Goal: Transaction & Acquisition: Purchase product/service

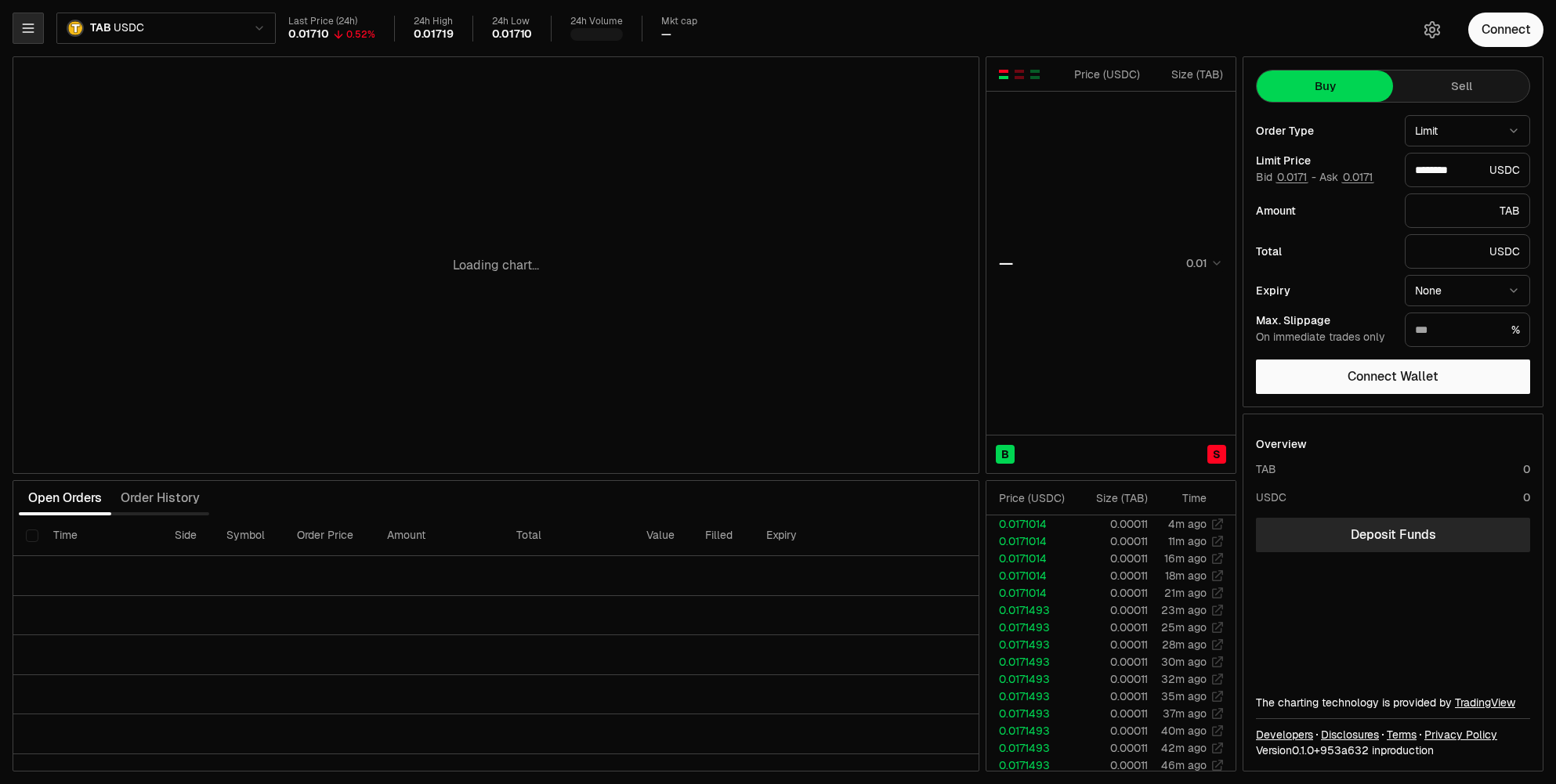
click at [30, 29] on icon "button" at bounding box center [28, 28] width 16 height 16
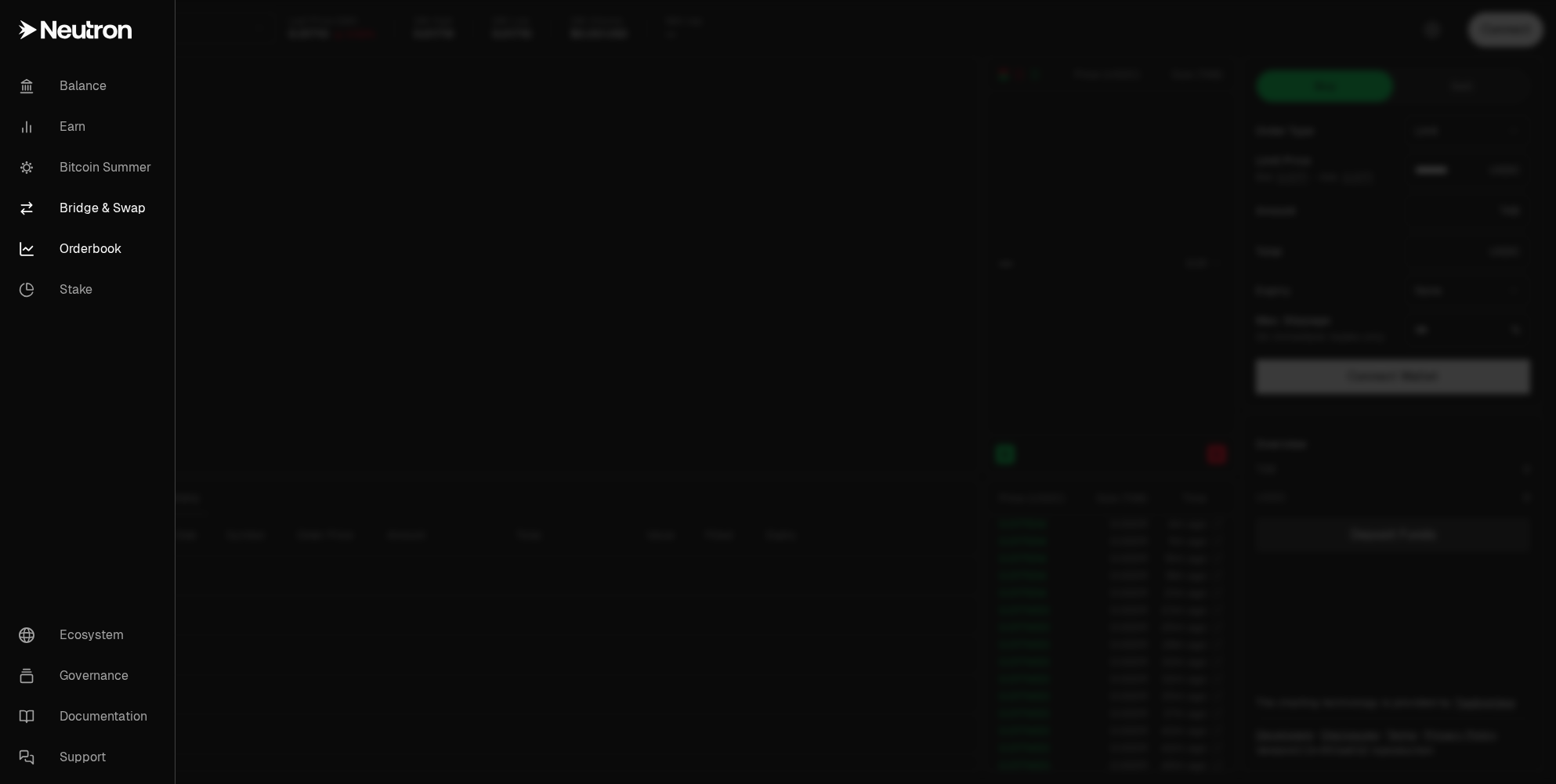
click at [85, 204] on link "Bridge & Swap" at bounding box center [87, 208] width 162 height 41
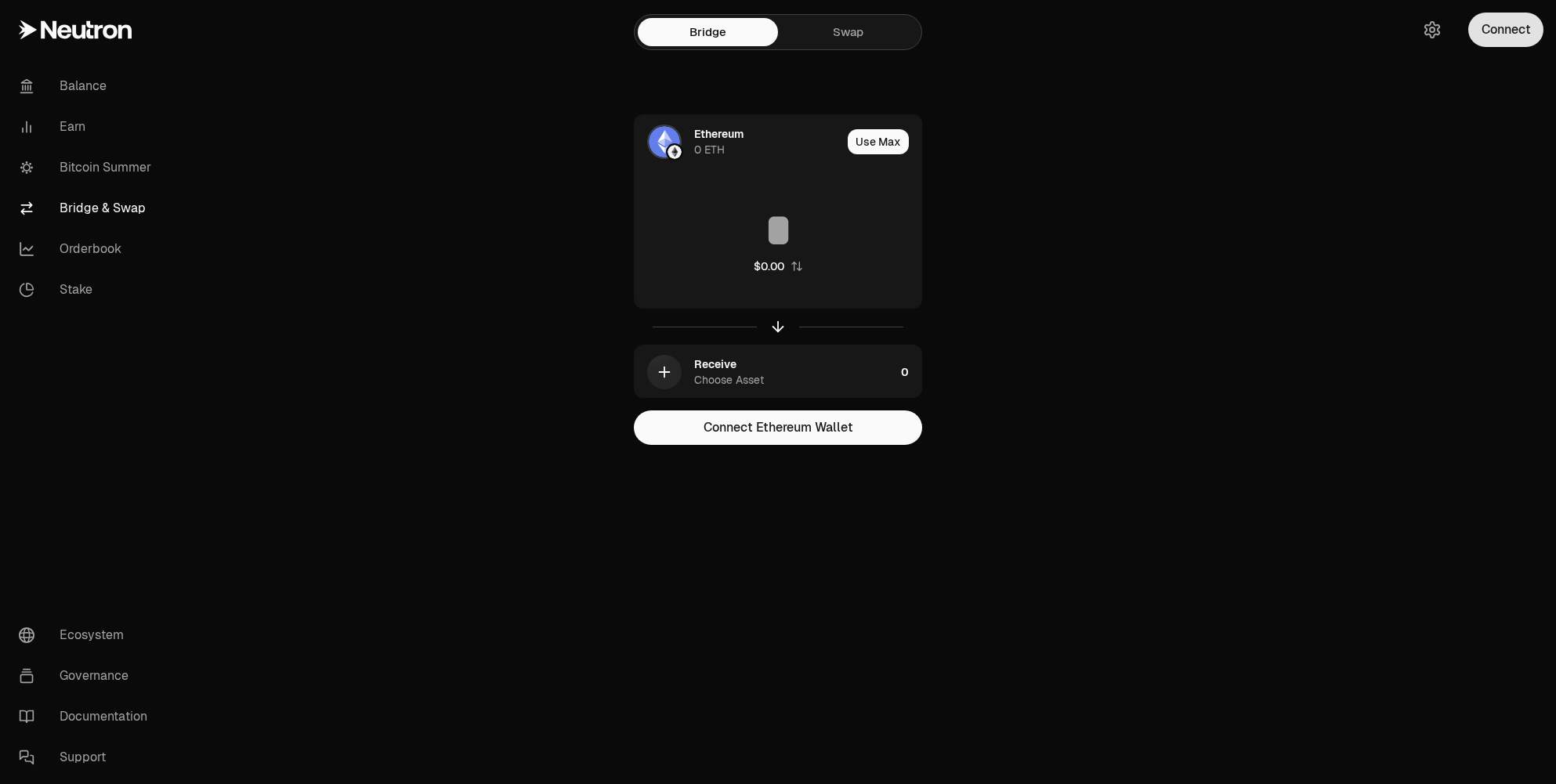
click at [1500, 40] on button "Connect" at bounding box center [1506, 29] width 75 height 35
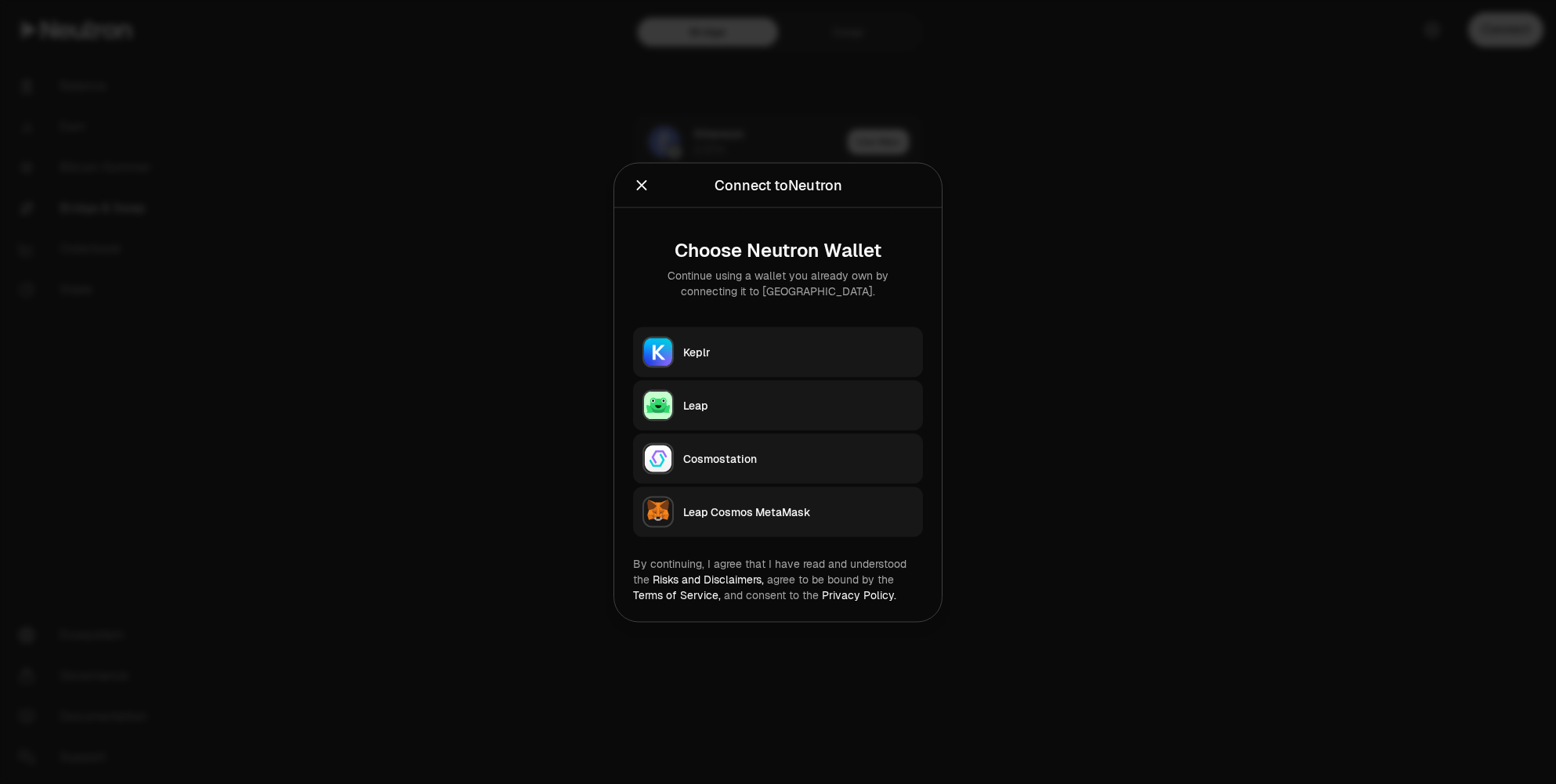
click at [763, 337] on button "Keplr" at bounding box center [777, 351] width 289 height 50
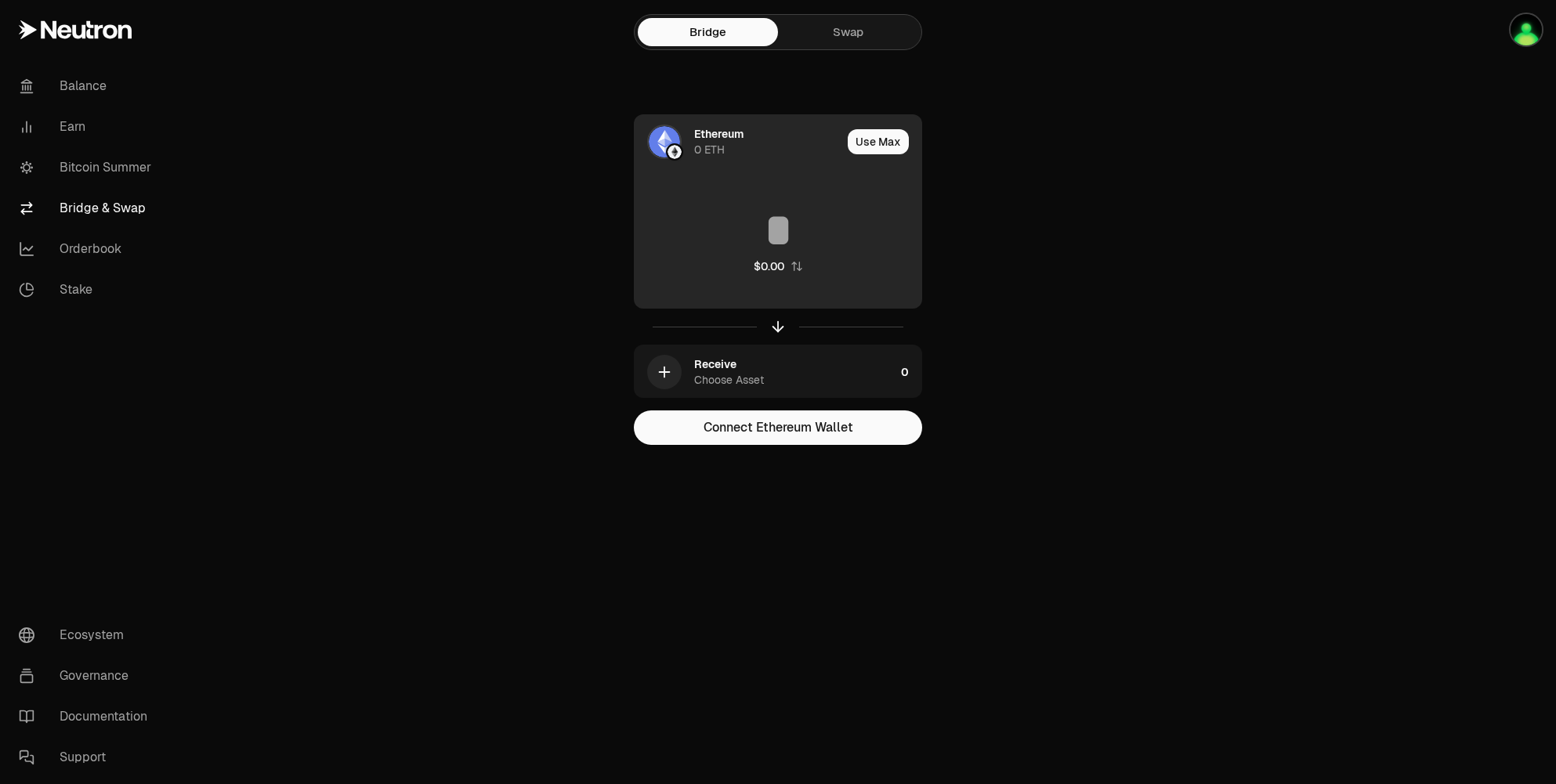
click at [731, 142] on div "Ethereum 0 ETH" at bounding box center [767, 142] width 147 height 31
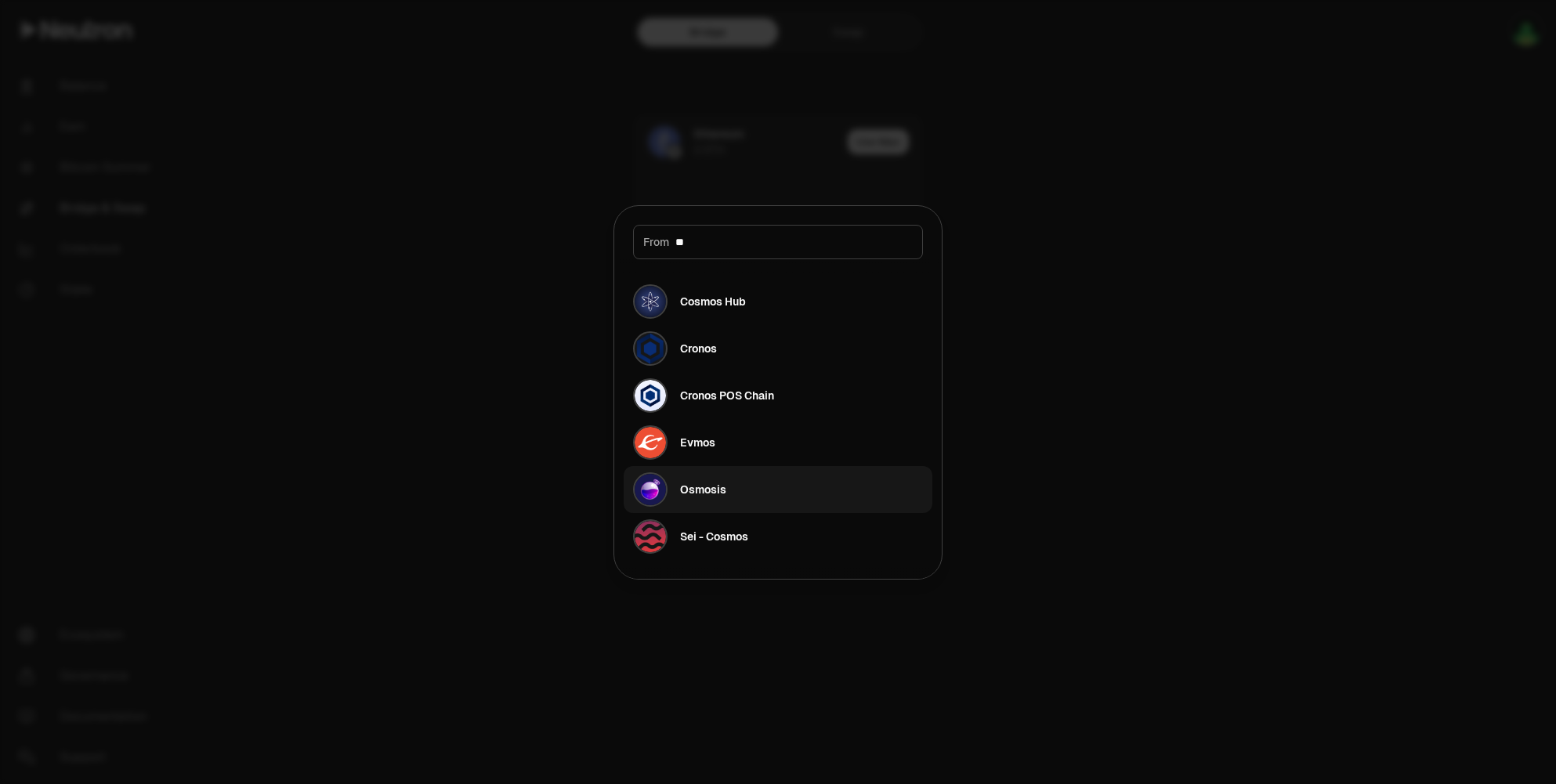
type input "**"
click at [696, 488] on div "Osmosis" at bounding box center [703, 489] width 46 height 16
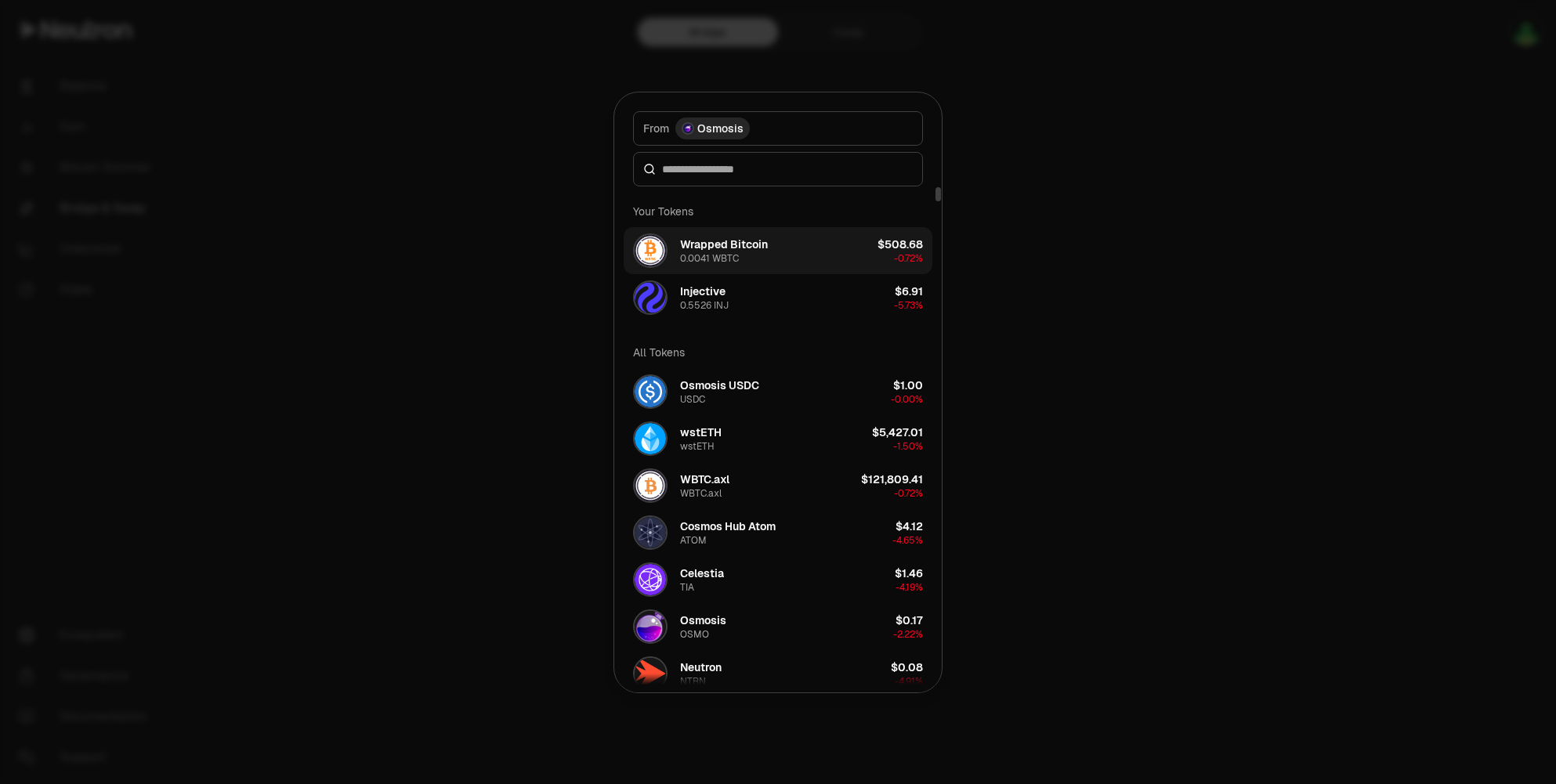
click at [736, 249] on div "Wrapped Bitcoin" at bounding box center [723, 244] width 88 height 16
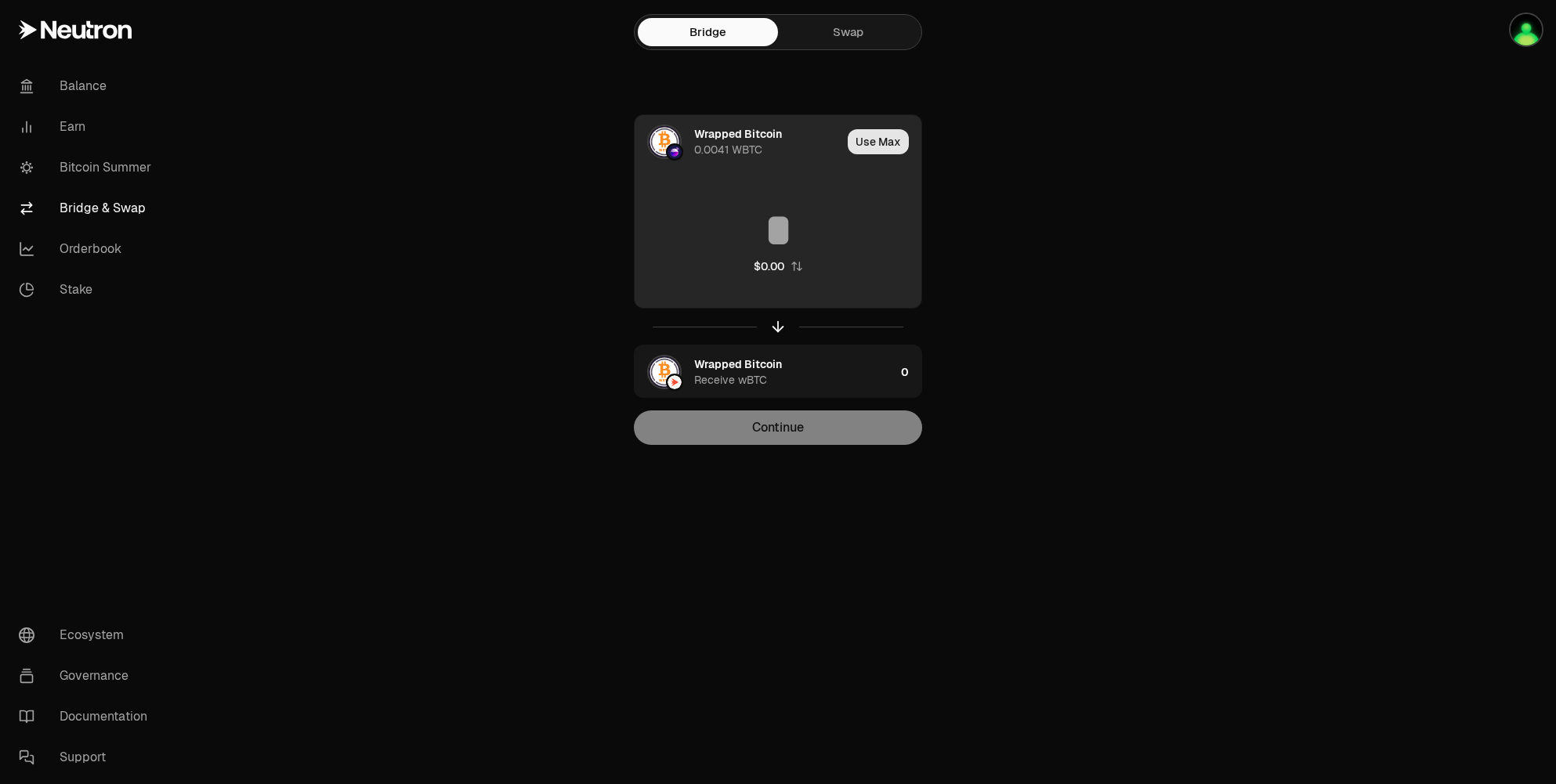
click at [876, 135] on button "Use Max" at bounding box center [878, 142] width 61 height 25
type input "**********"
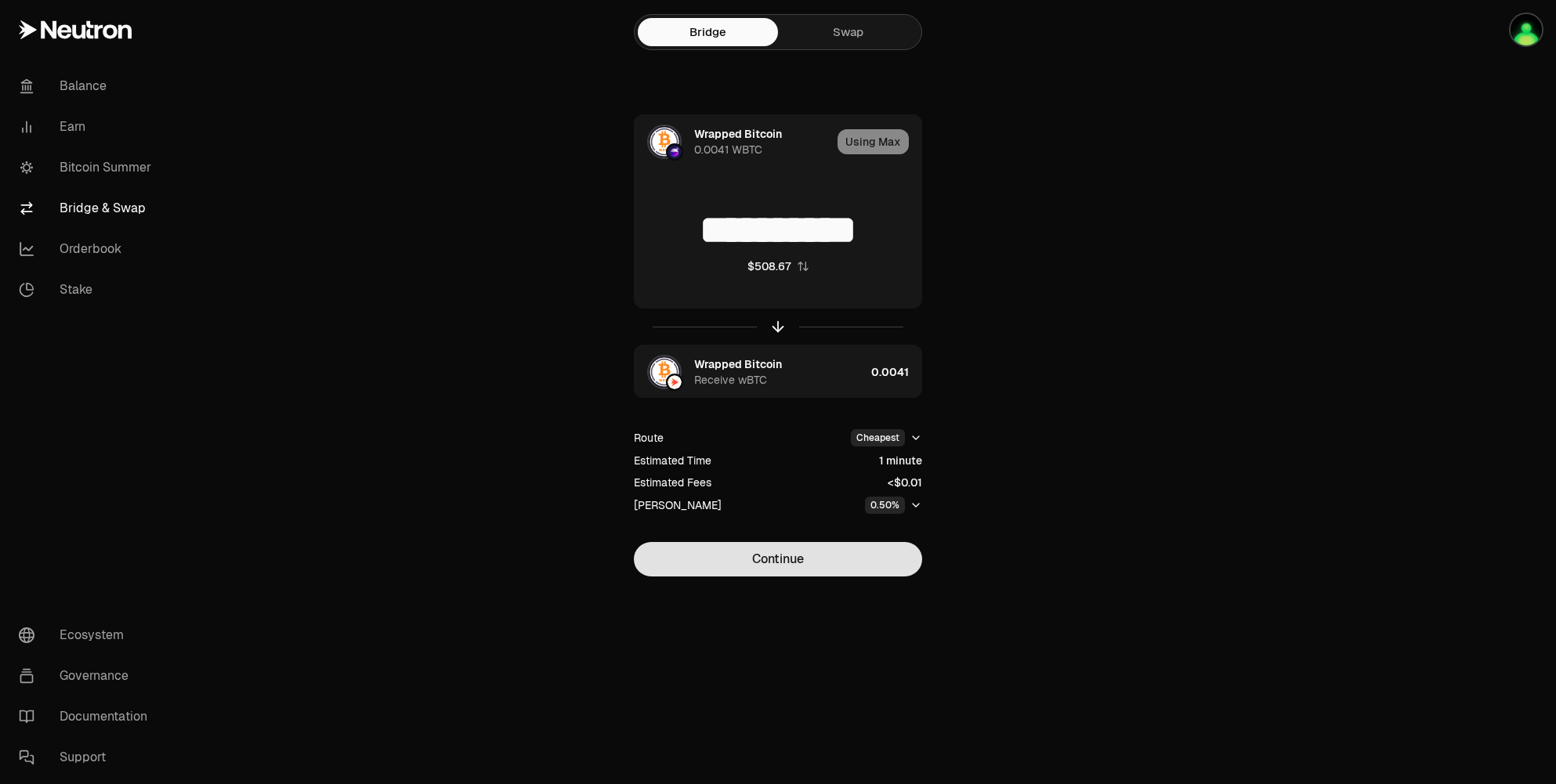
click at [802, 565] on button "Continue" at bounding box center [778, 559] width 289 height 35
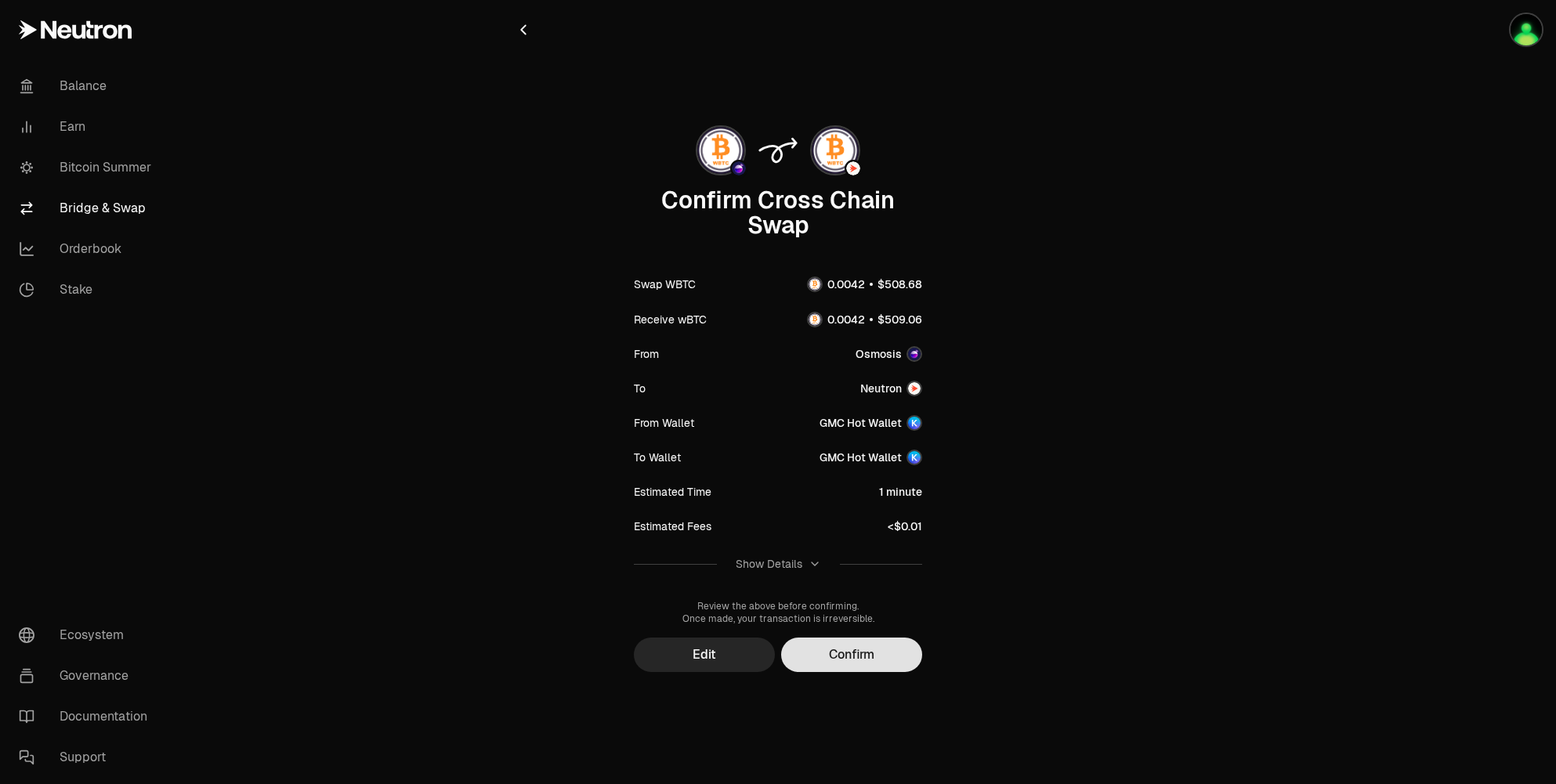
click at [834, 638] on button "Confirm" at bounding box center [851, 654] width 141 height 35
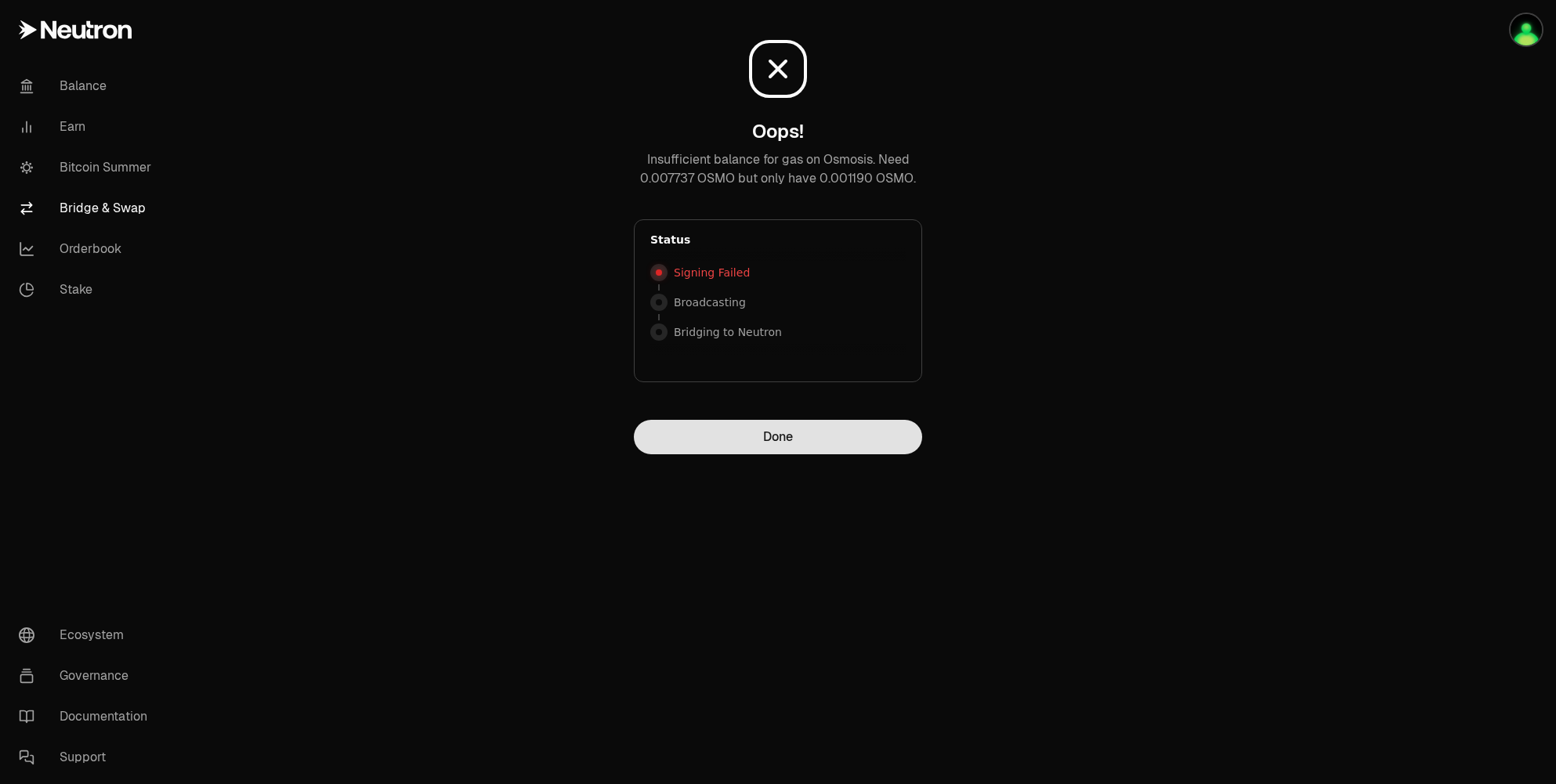
click at [804, 438] on button "Done" at bounding box center [778, 436] width 289 height 35
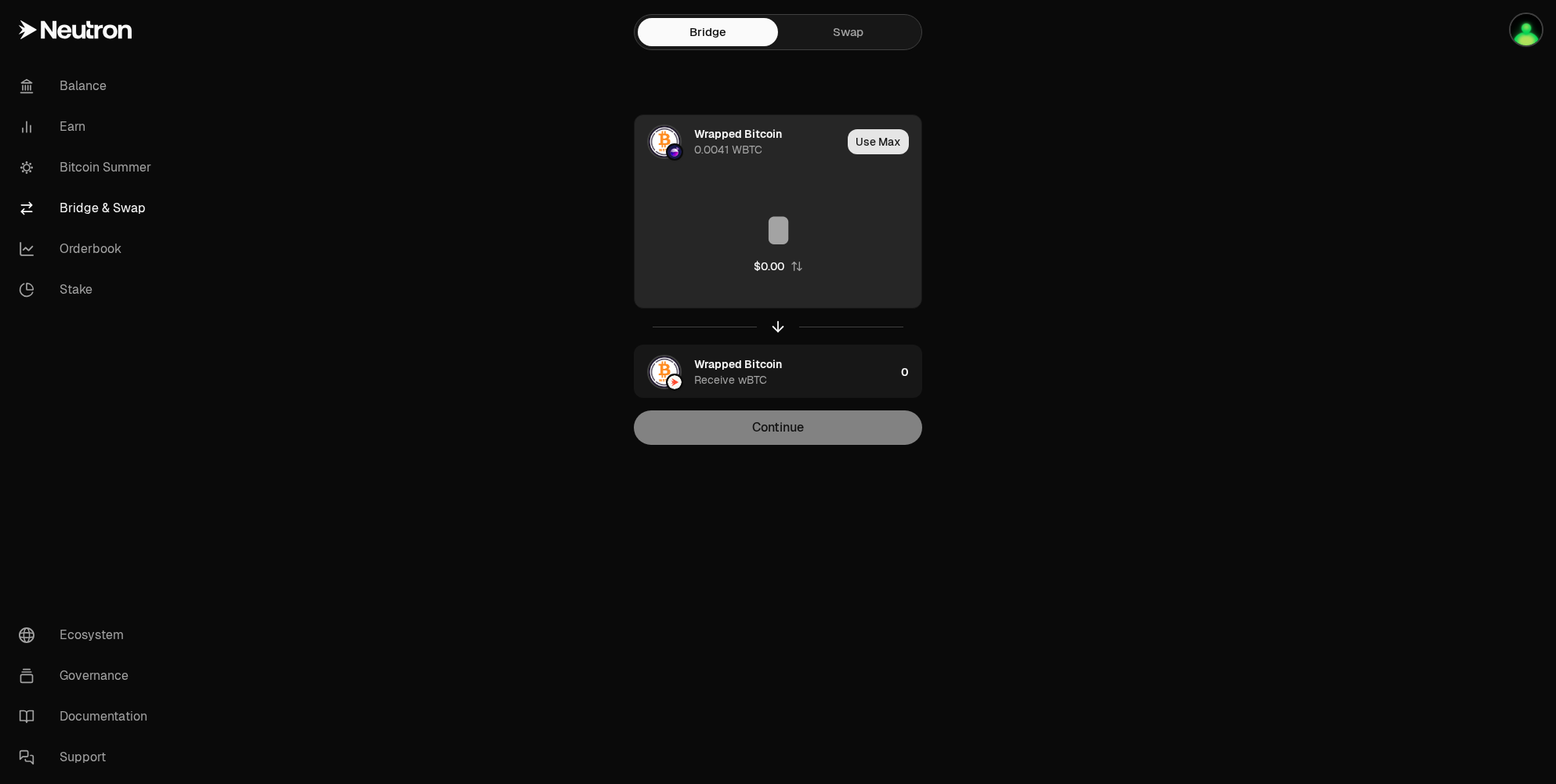
click at [875, 149] on button "Use Max" at bounding box center [878, 142] width 61 height 25
type input "**********"
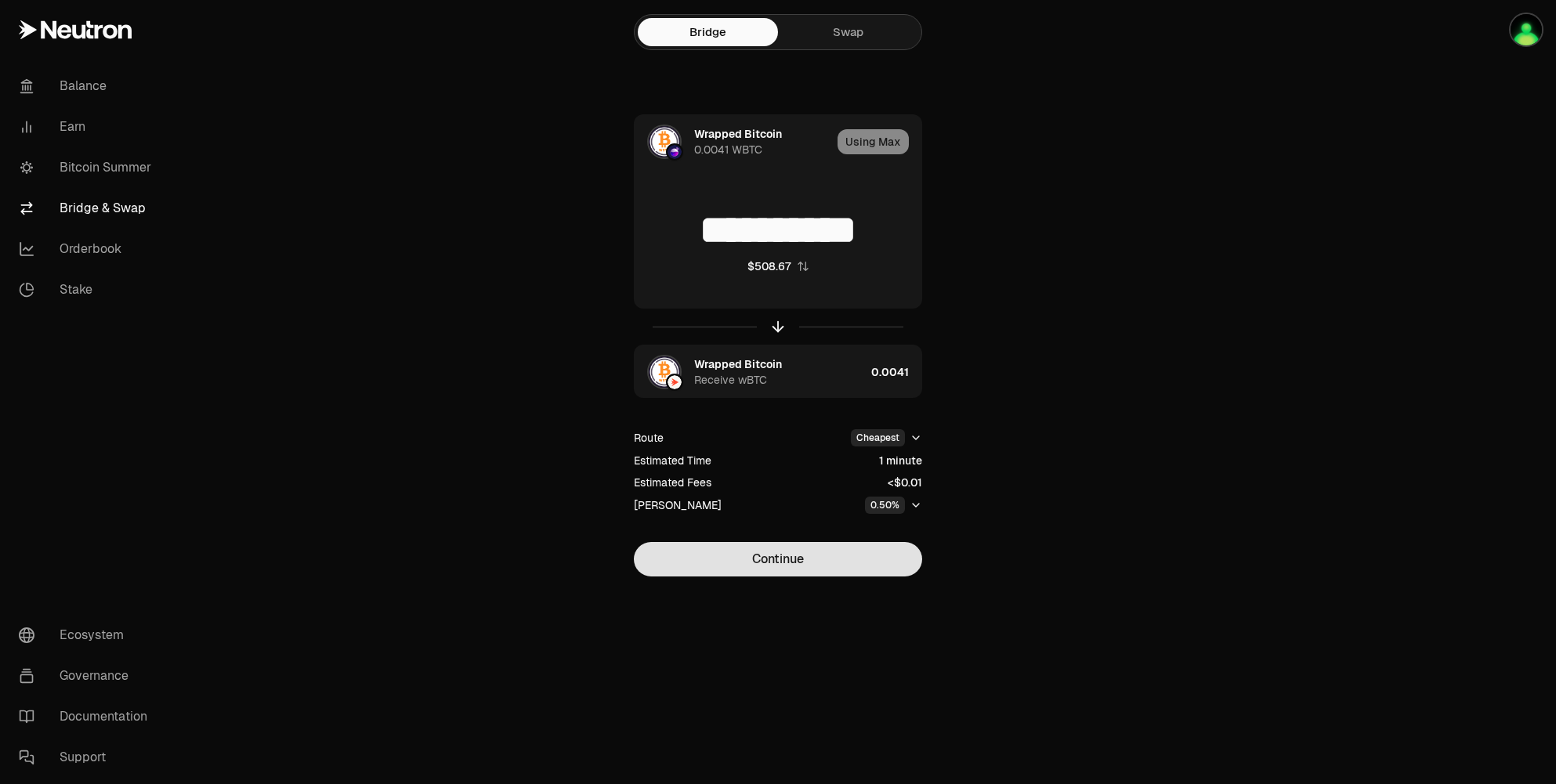
click at [799, 557] on button "Continue" at bounding box center [778, 559] width 289 height 35
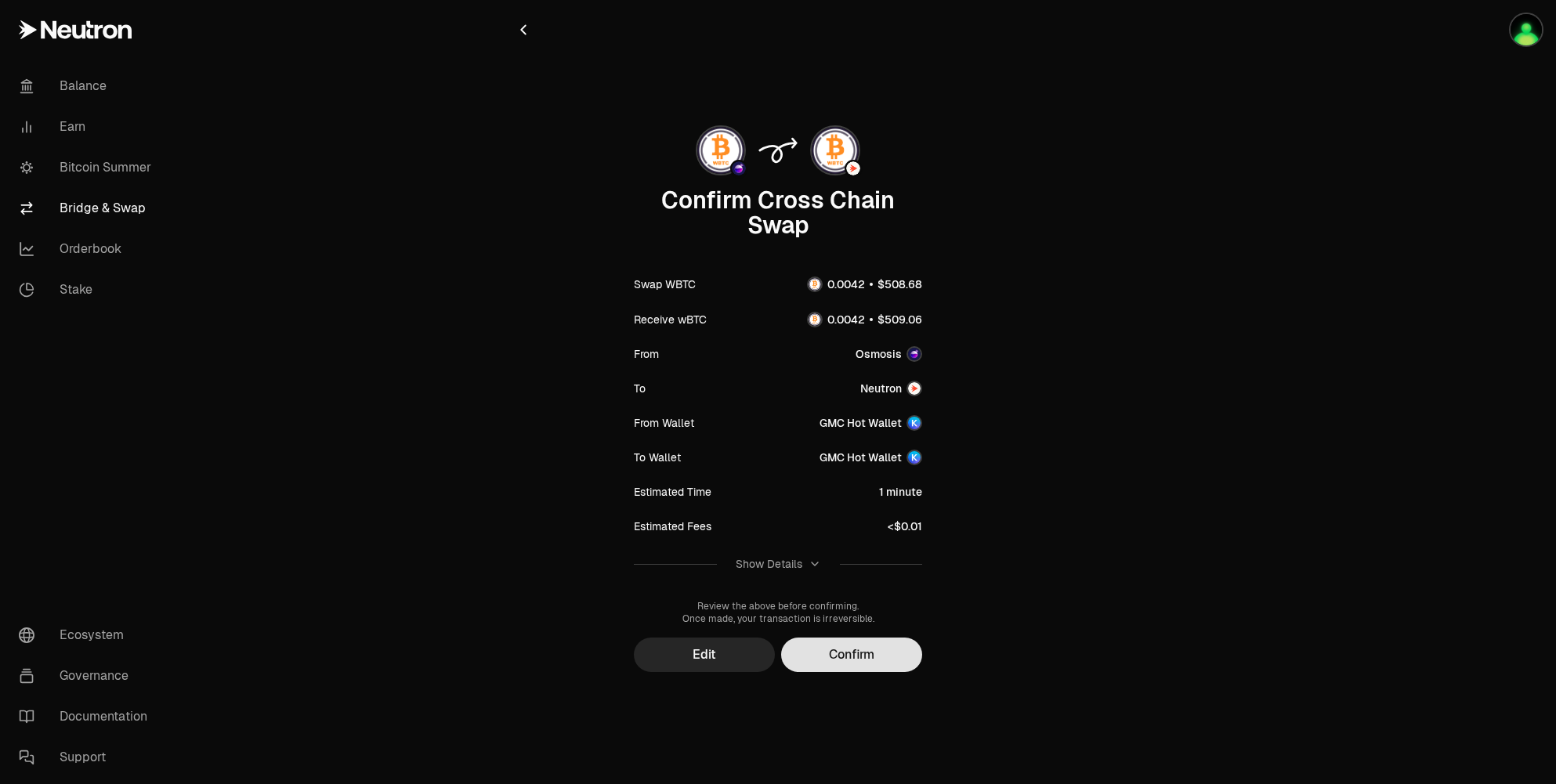
click at [856, 651] on button "Confirm" at bounding box center [851, 654] width 141 height 35
